Goal: Check status: Check status

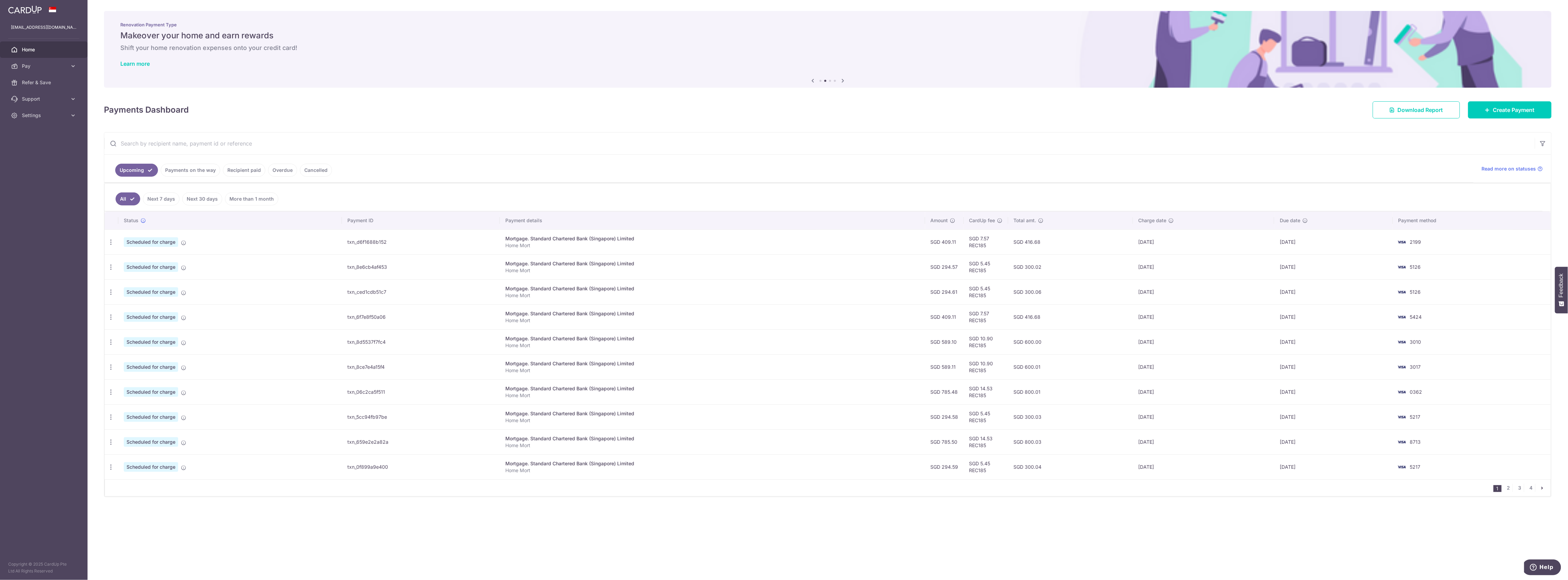
drag, startPoint x: 557, startPoint y: 362, endPoint x: 1363, endPoint y: 402, distance: 807.0
click at [1363, 402] on tbody "Update payment Cancel payment Scheduled for charge txn_d6f1688b152 Mortgage. St…" at bounding box center [828, 354] width 1447 height 250
click at [1298, 372] on td "[DATE]" at bounding box center [1334, 367] width 119 height 25
drag, startPoint x: 1156, startPoint y: 344, endPoint x: 1034, endPoint y: 350, distance: 122.1
click at [1052, 352] on tr "Update payment Cancel payment Scheduled for charge txn_8d5537f7fc4 Mortgage. St…" at bounding box center [828, 342] width 1447 height 25
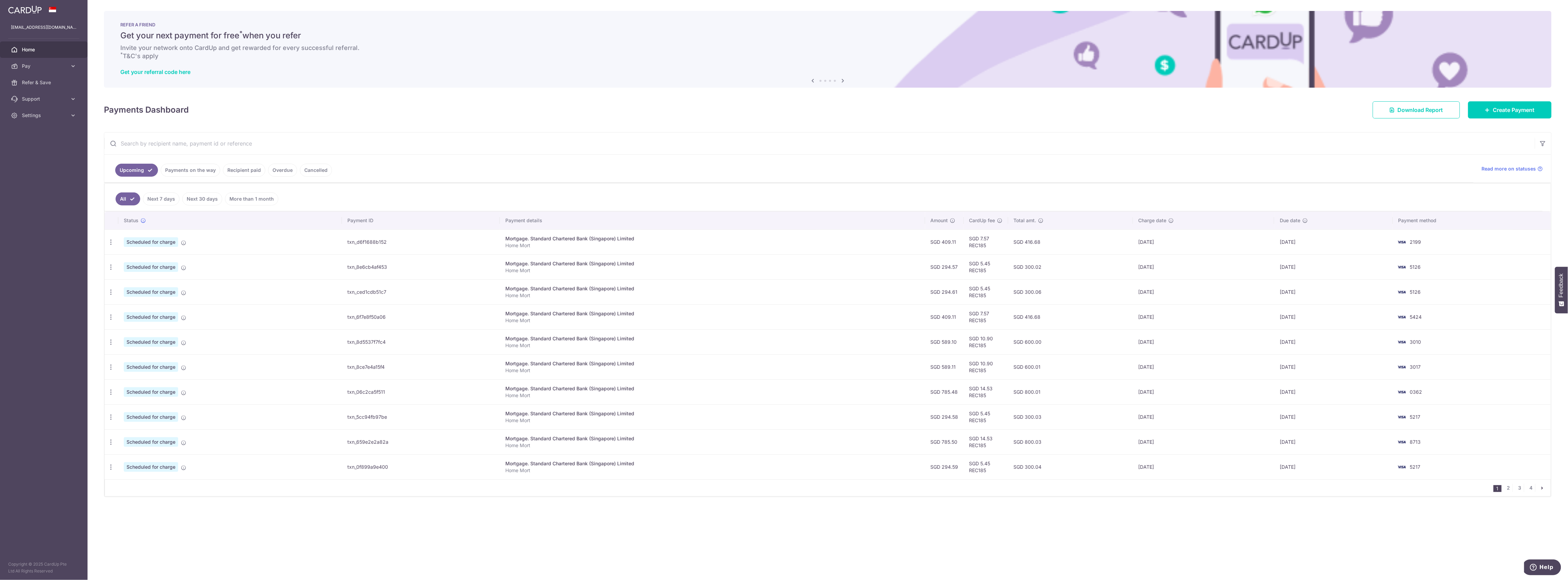
click at [1036, 273] on td "SGD 300.02" at bounding box center [1071, 266] width 125 height 25
drag, startPoint x: 1055, startPoint y: 293, endPoint x: 1021, endPoint y: 270, distance: 41.0
click at [1021, 270] on tbody "Update payment Cancel payment Scheduled for charge txn_d6f1688b152 Mortgage. St…" at bounding box center [828, 354] width 1447 height 250
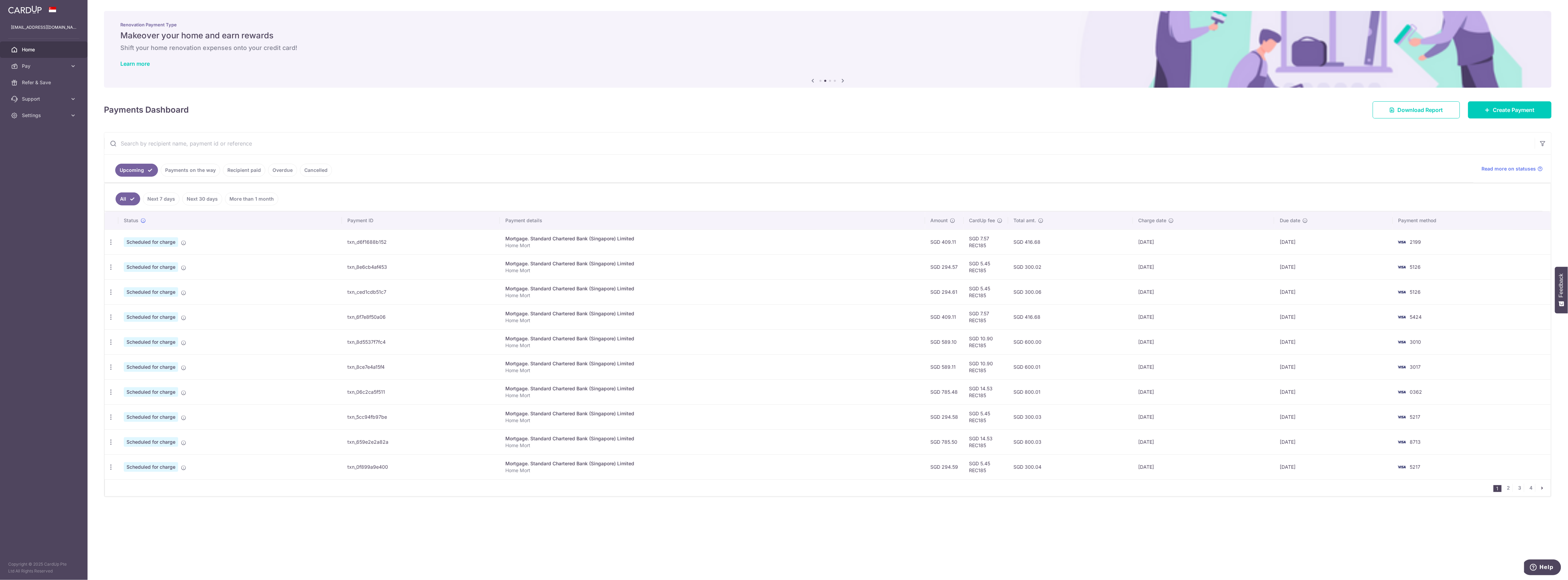
click at [1039, 277] on td "SGD 300.02" at bounding box center [1071, 266] width 125 height 25
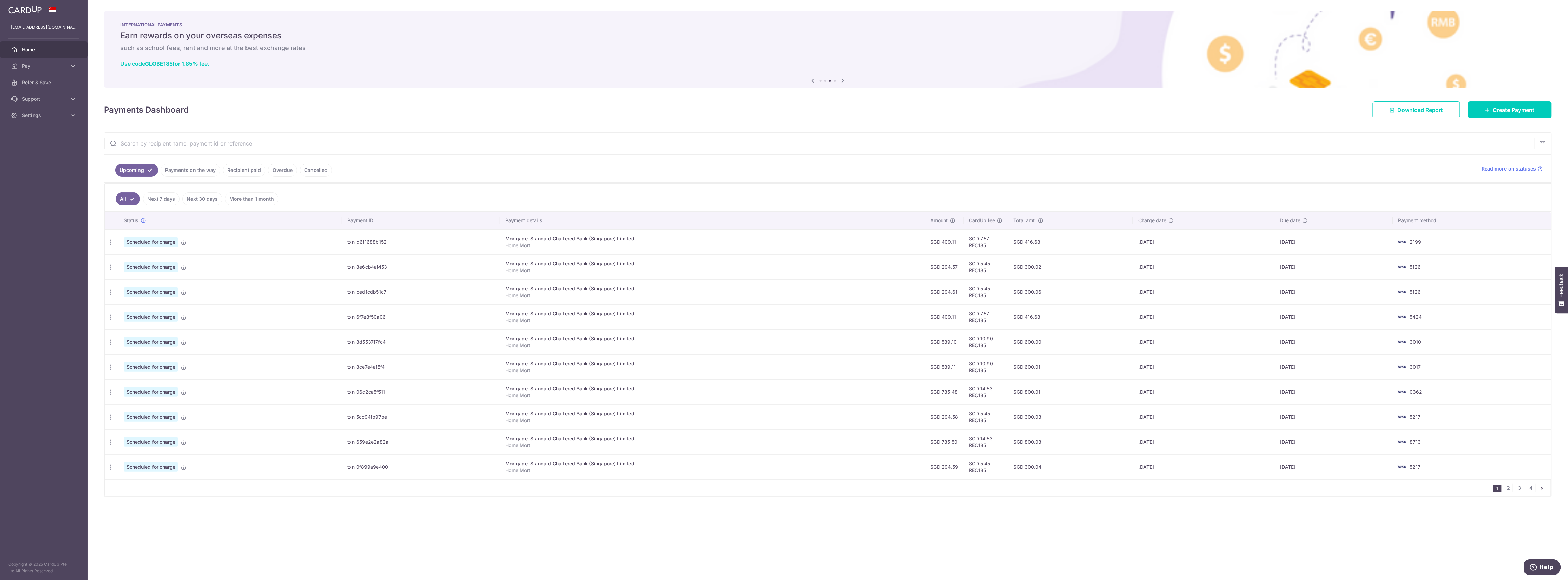
drag, startPoint x: 1044, startPoint y: 269, endPoint x: 1067, endPoint y: 291, distance: 31.8
click at [1067, 291] on tbody "Update payment Cancel payment Scheduled for charge txn_d6f1688b152 Mortgage. St…" at bounding box center [828, 354] width 1447 height 250
drag, startPoint x: 1212, startPoint y: 418, endPoint x: 1260, endPoint y: 479, distance: 77.6
click at [1260, 479] on tbody "Update payment Cancel payment Scheduled for charge txn_d6f1688b152 Mortgage. St…" at bounding box center [828, 354] width 1447 height 250
